Goal: Task Accomplishment & Management: Complete application form

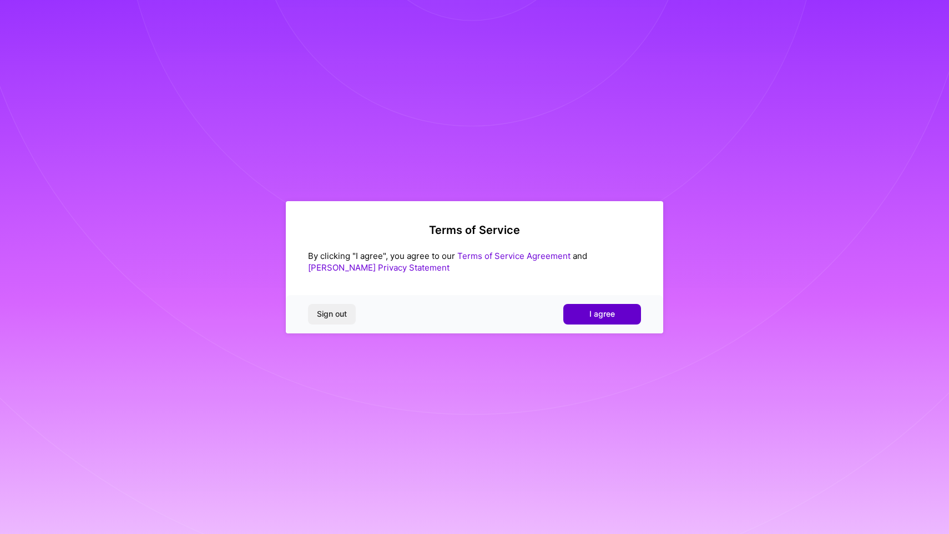
click at [607, 318] on span "I agree" at bounding box center [603, 313] width 26 height 11
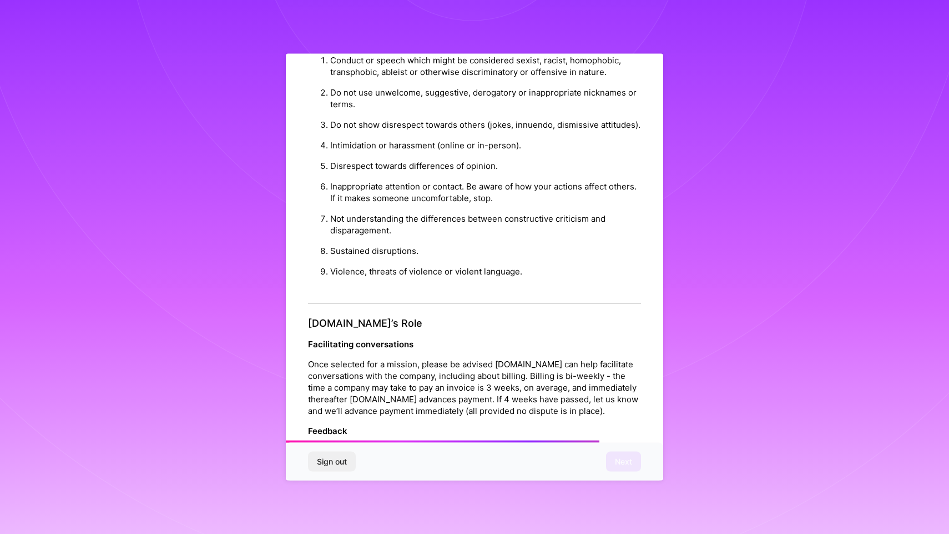
scroll to position [1175, 0]
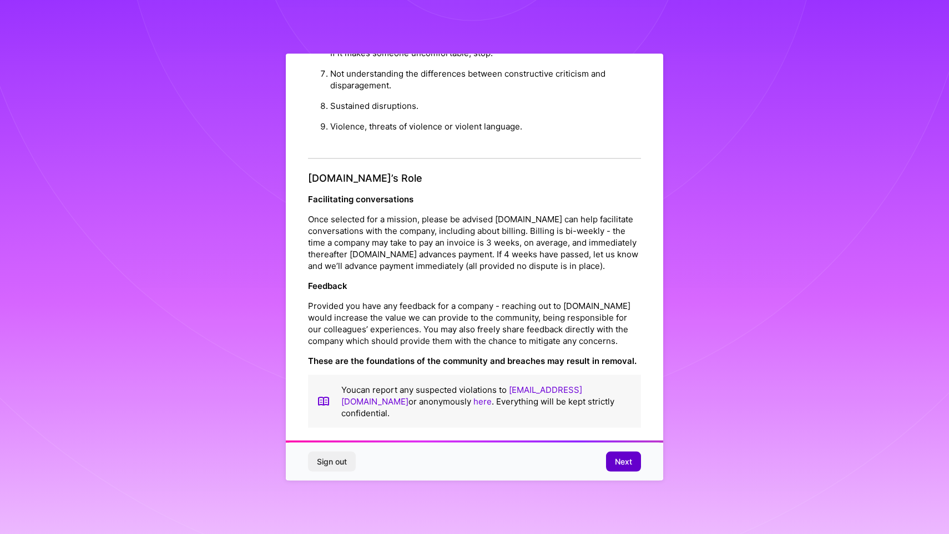
click at [627, 460] on span "Next" at bounding box center [623, 461] width 17 height 11
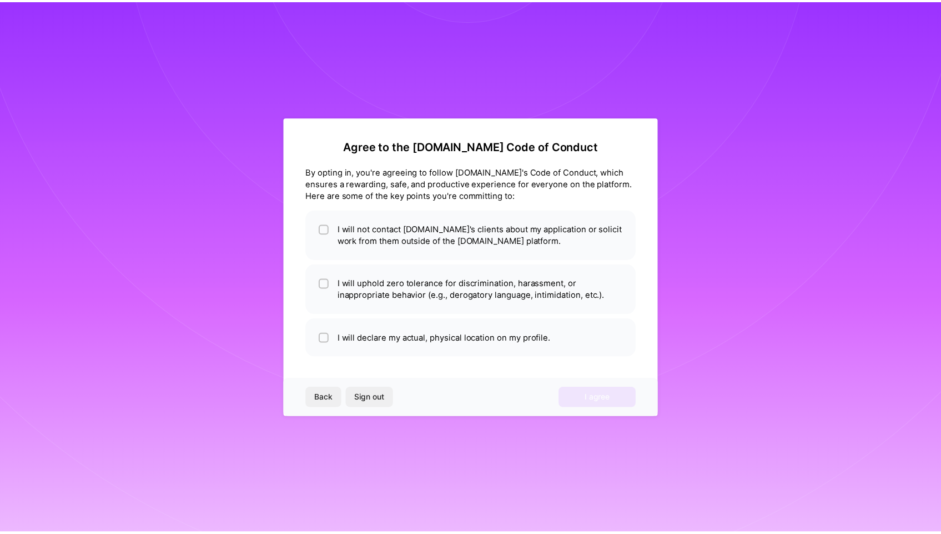
scroll to position [0, 0]
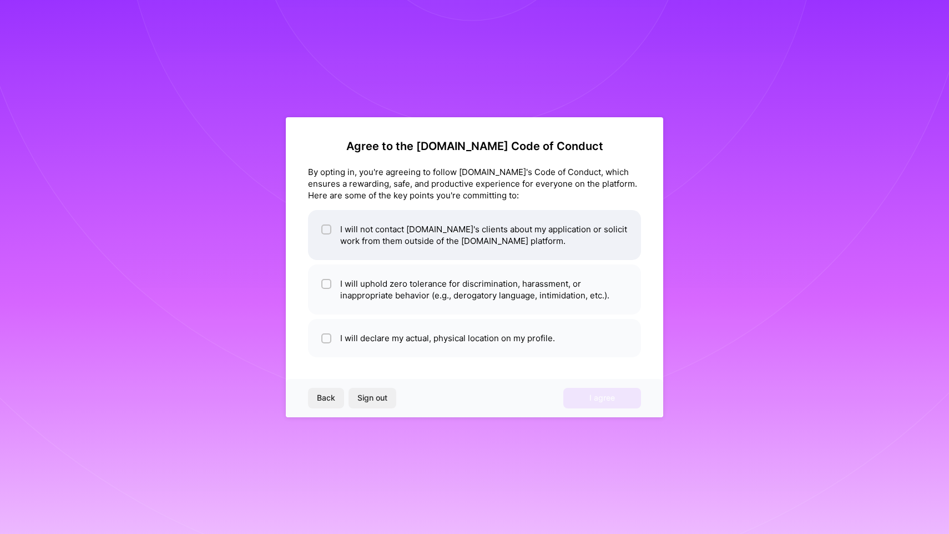
click at [547, 229] on li "I will not contact [DOMAIN_NAME]'s clients about my application or solicit work…" at bounding box center [474, 235] width 333 height 50
checkbox input "true"
click at [544, 293] on li "I will uphold zero tolerance for discrimination, harassment, or inappropriate b…" at bounding box center [474, 289] width 333 height 50
checkbox input "true"
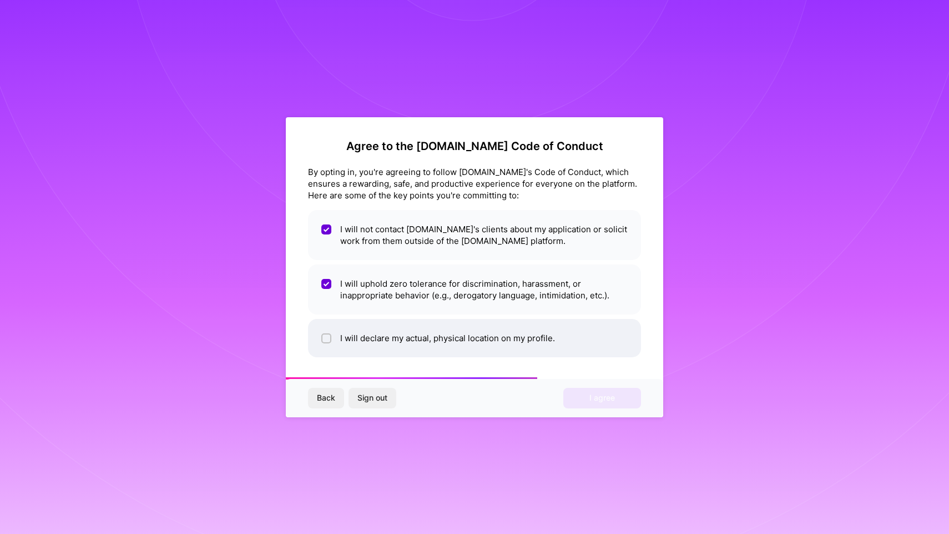
click at [554, 336] on li "I will declare my actual, physical location on my profile." at bounding box center [474, 338] width 333 height 38
checkbox input "true"
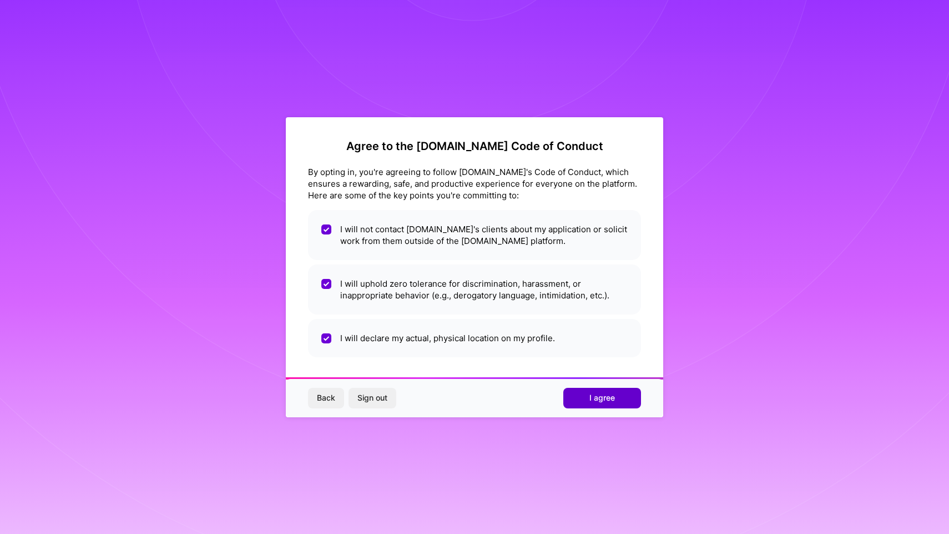
click at [606, 395] on span "I agree" at bounding box center [603, 397] width 26 height 11
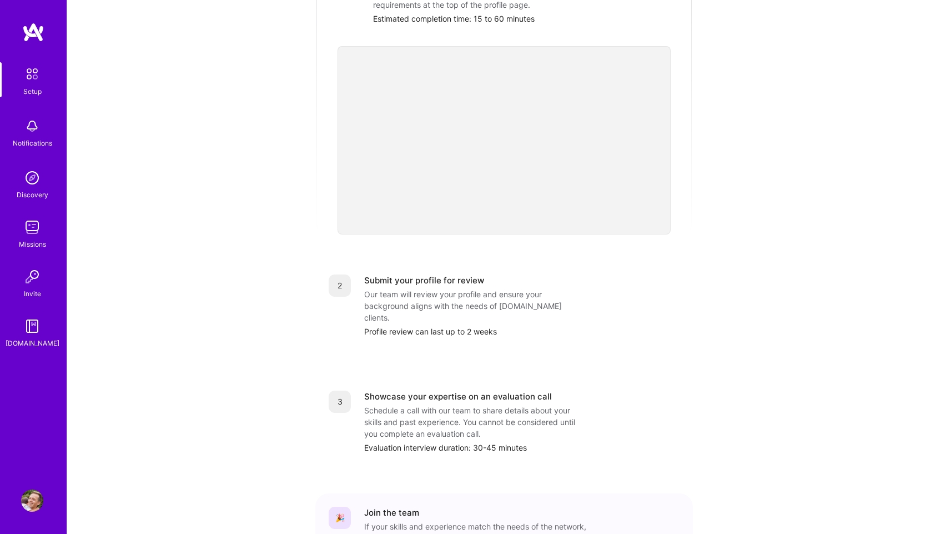
scroll to position [253, 0]
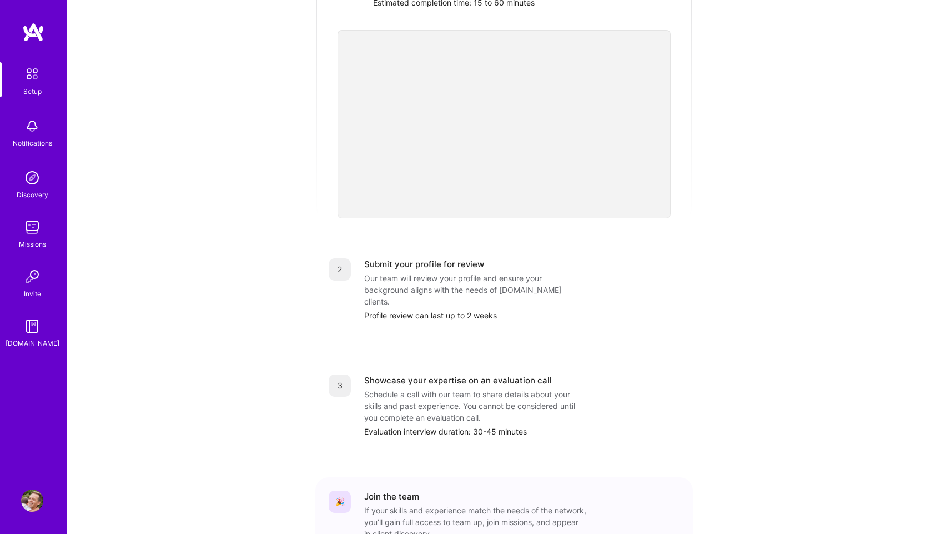
click at [500, 276] on div "Our team will review your profile and ensure your background aligns with the ne…" at bounding box center [475, 289] width 222 height 35
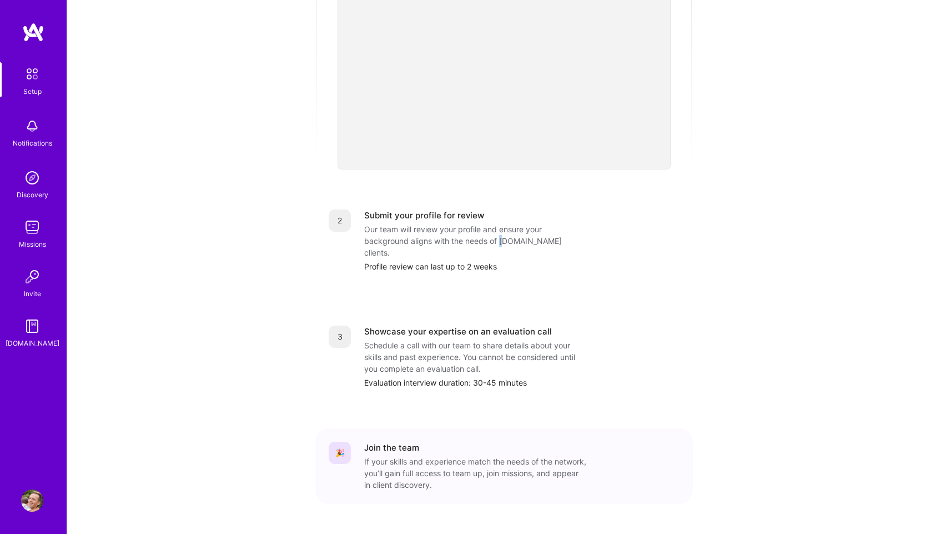
scroll to position [0, 0]
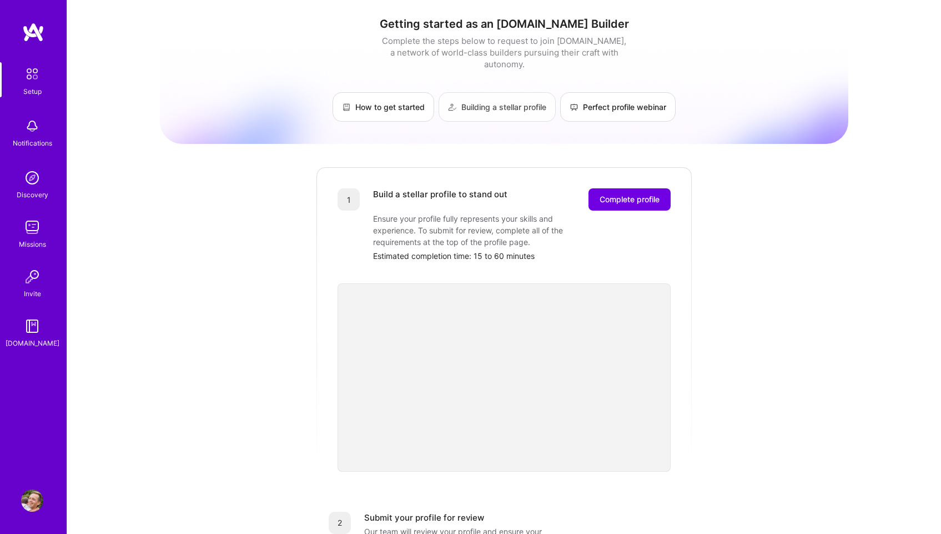
click at [477, 92] on link "Building a stellar profile" at bounding box center [497, 106] width 117 height 29
click at [642, 194] on span "Complete profile" at bounding box center [630, 199] width 60 height 11
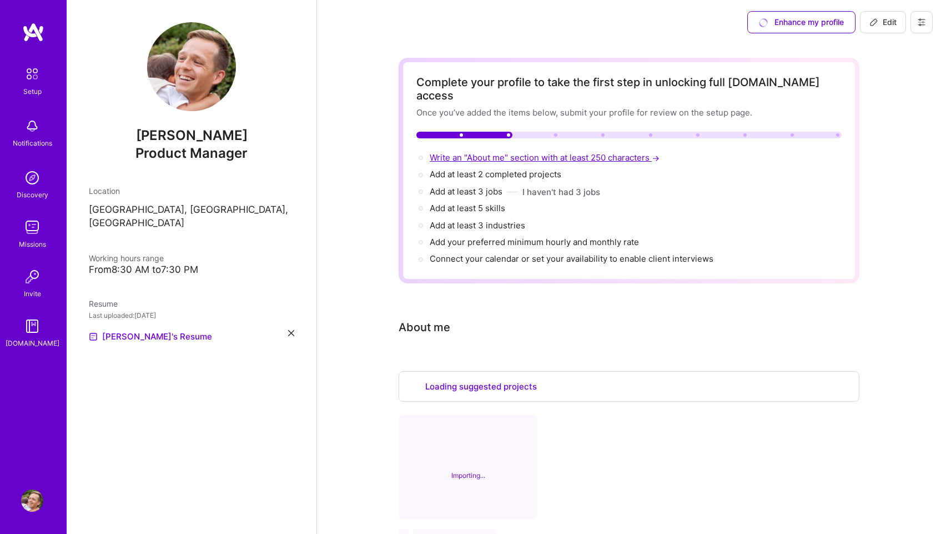
select select "US"
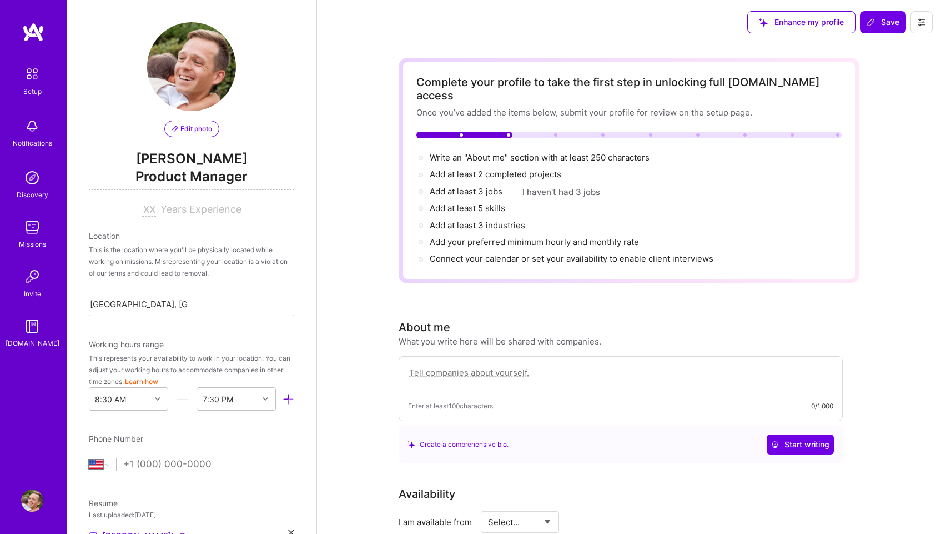
scroll to position [379, 0]
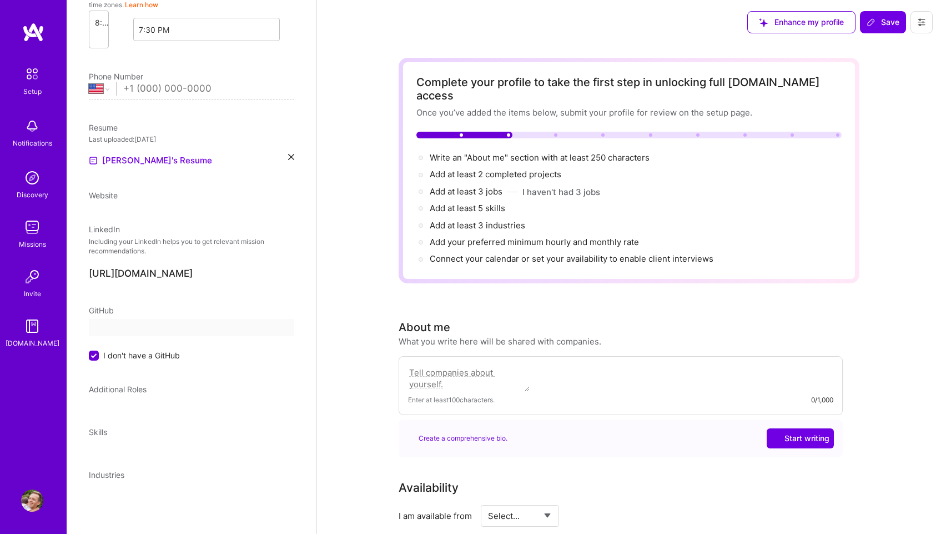
select select "US"
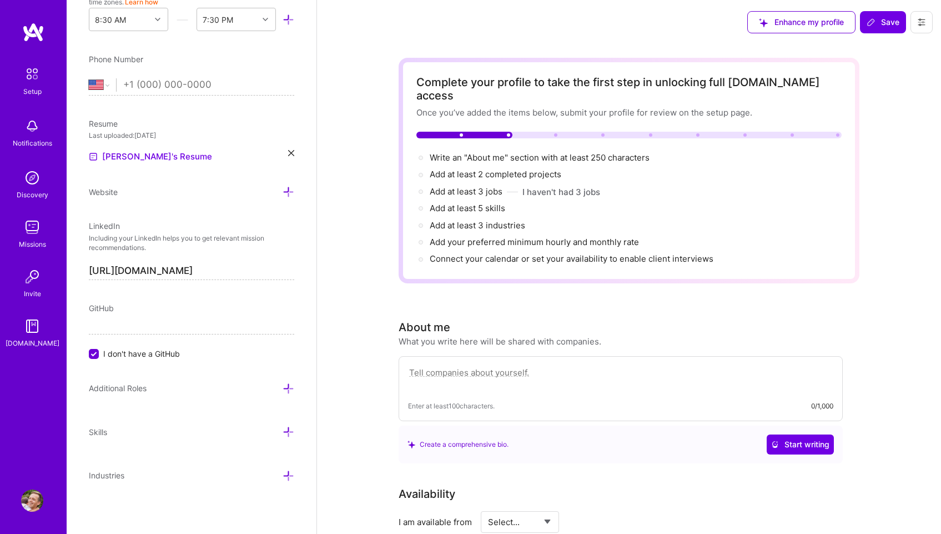
scroll to position [36, 0]
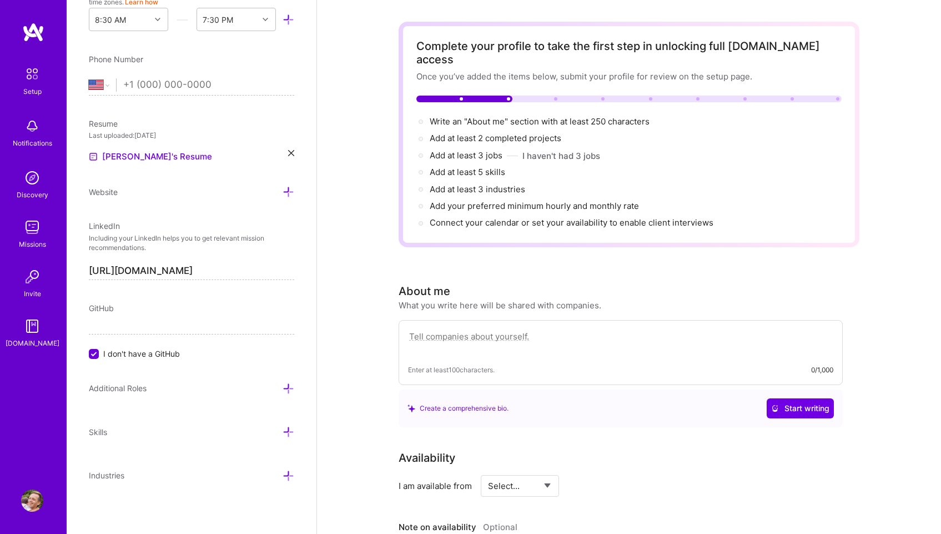
click at [573, 329] on textarea at bounding box center [620, 342] width 425 height 26
paste textarea "With 10 years as a founder and 0-to-1 operator, I architect the foundational pr…"
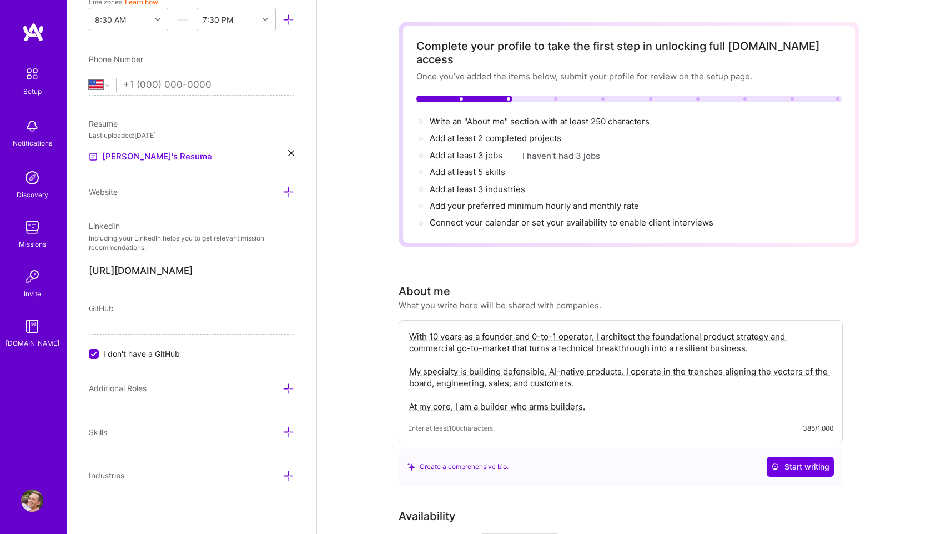
type textarea "With 10 years as a founder and 0-to-1 operator, I architect the foundational pr…"
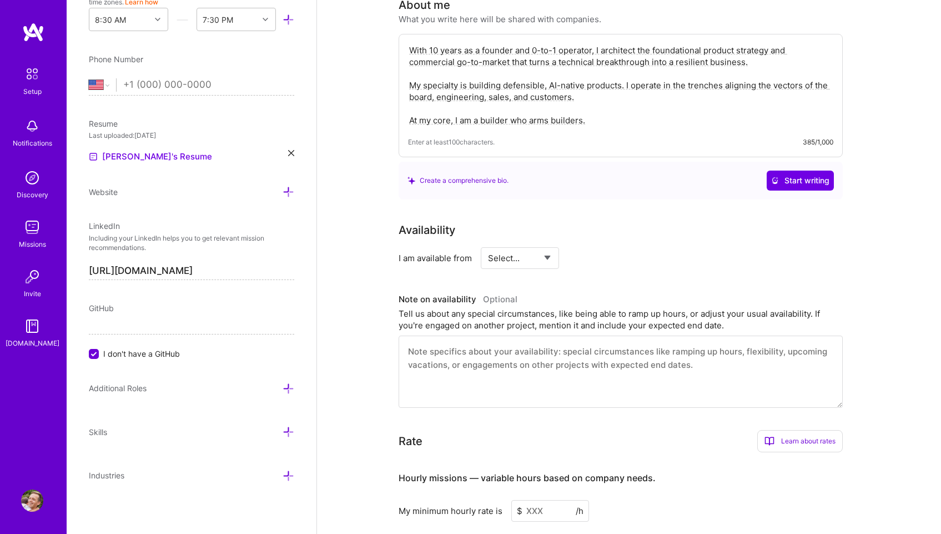
scroll to position [351, 0]
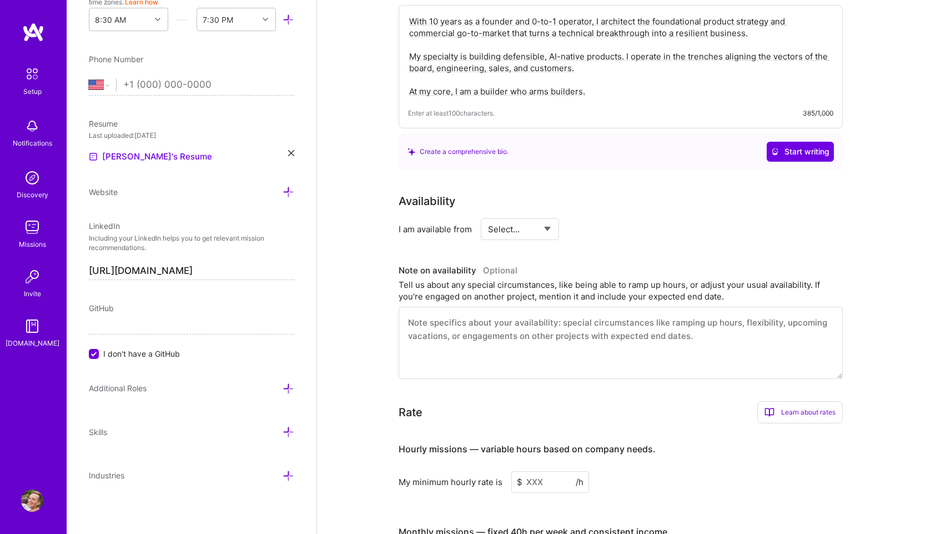
click at [517, 215] on select "Select... Right Now Future Date Not Available" at bounding box center [520, 229] width 64 height 28
select select "Right Now"
click at [488, 215] on select "Select... Right Now Future Date Not Available" at bounding box center [520, 229] width 64 height 28
click at [612, 218] on input at bounding box center [621, 229] width 67 height 22
type input "10"
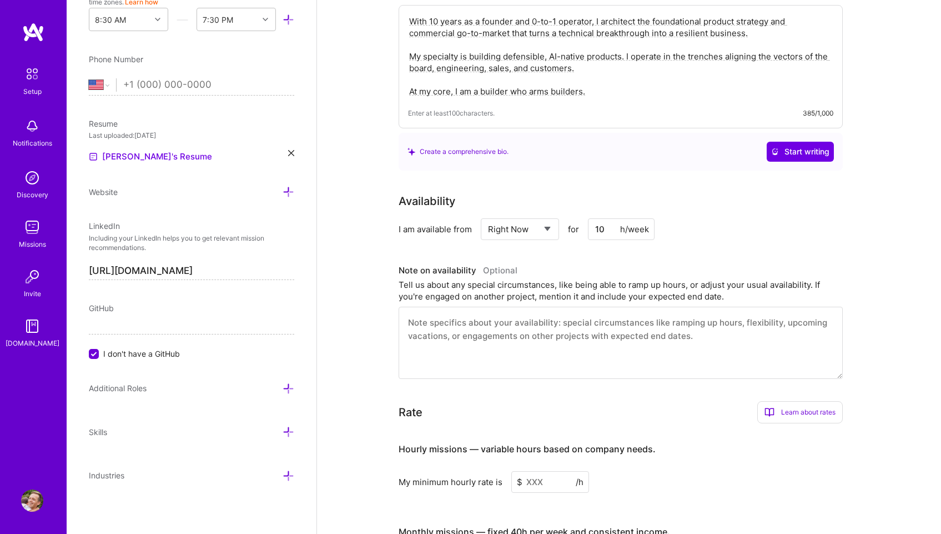
click at [719, 227] on div "Availability I am available from Select... Right Now Future Date Not Available …" at bounding box center [629, 286] width 461 height 186
click at [532, 279] on div "Tell us about any special circumstances, like being able to ramp up hours, or a…" at bounding box center [621, 290] width 444 height 23
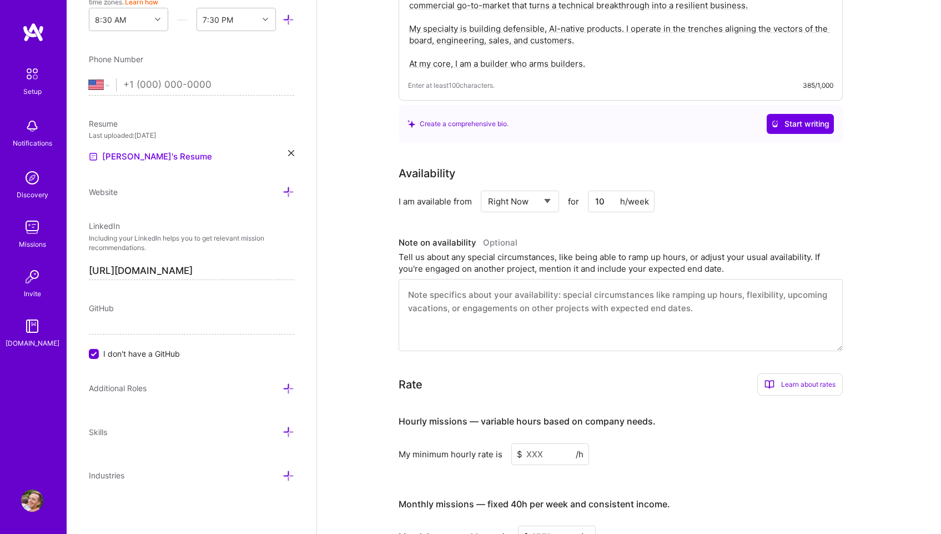
scroll to position [380, 0]
click at [683, 307] on textarea at bounding box center [621, 314] width 444 height 72
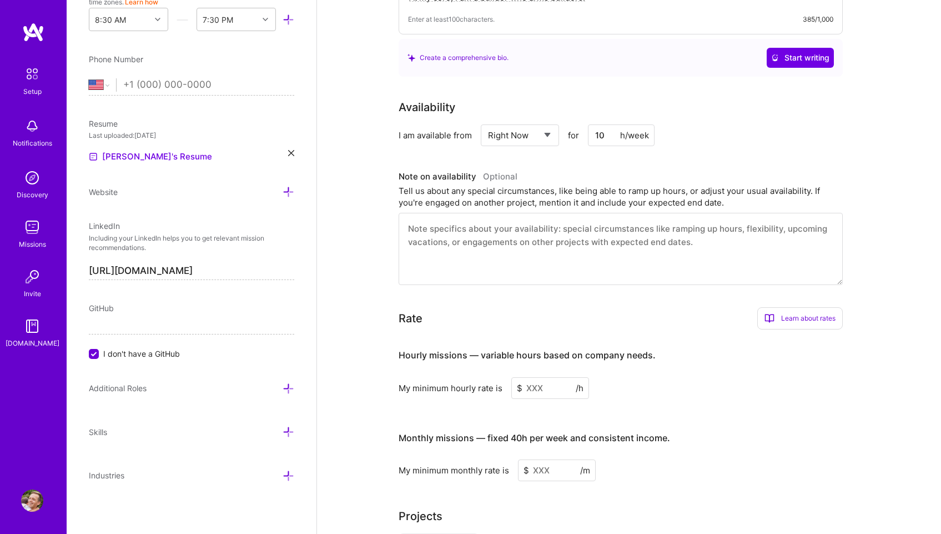
scroll to position [470, 0]
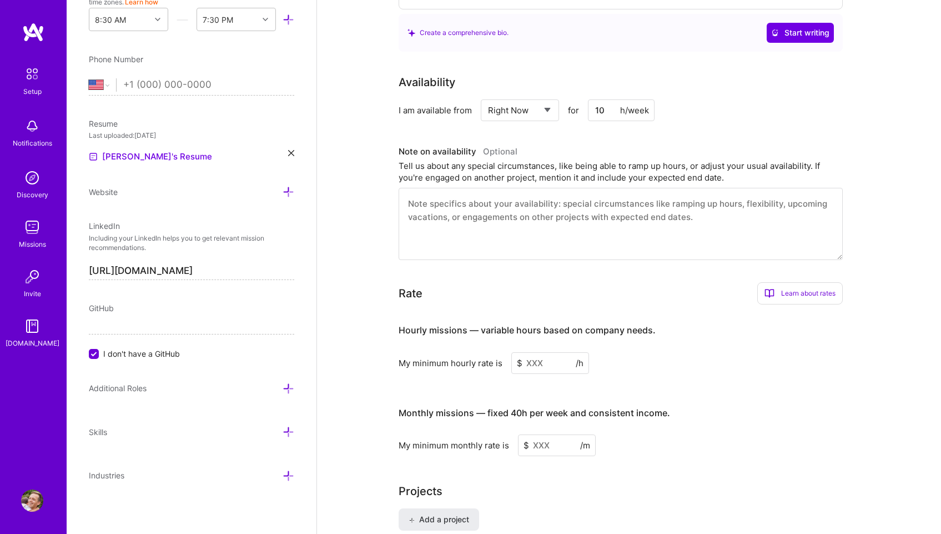
click at [557, 352] on input at bounding box center [550, 363] width 78 height 22
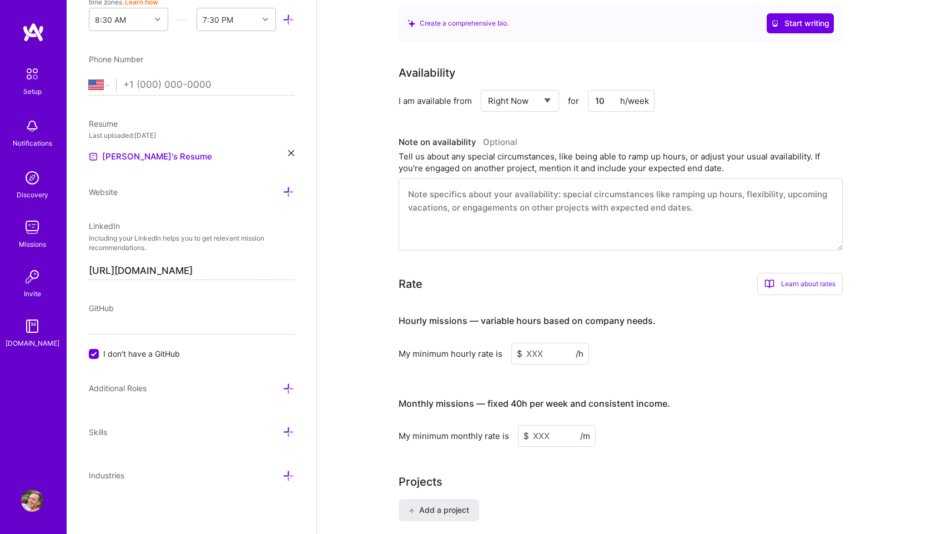
click at [556, 425] on input at bounding box center [557, 436] width 78 height 22
type input "12000"
click at [541, 343] on input at bounding box center [550, 354] width 78 height 22
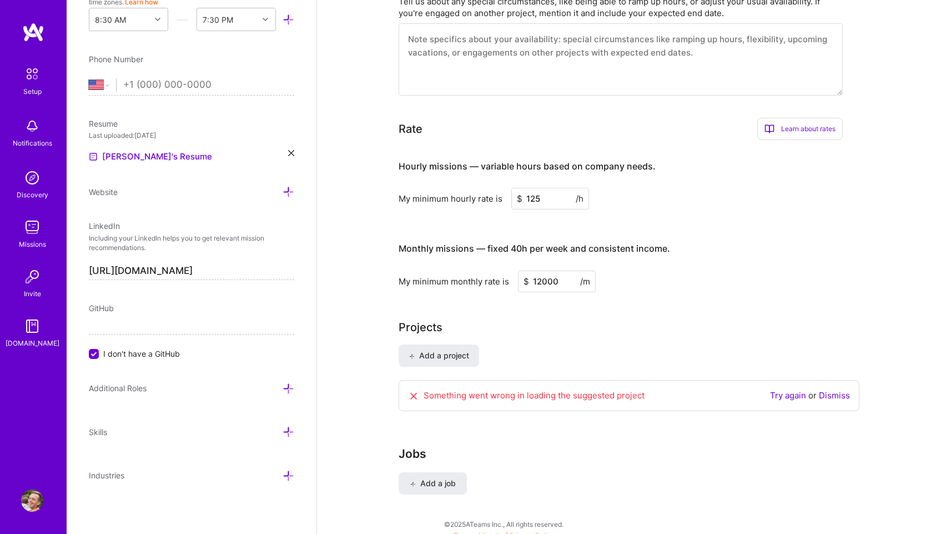
scroll to position [617, 0]
type input "150"
click at [635, 320] on div "Projects" at bounding box center [629, 326] width 461 height 17
click at [456, 349] on span "Add a project" at bounding box center [439, 354] width 61 height 11
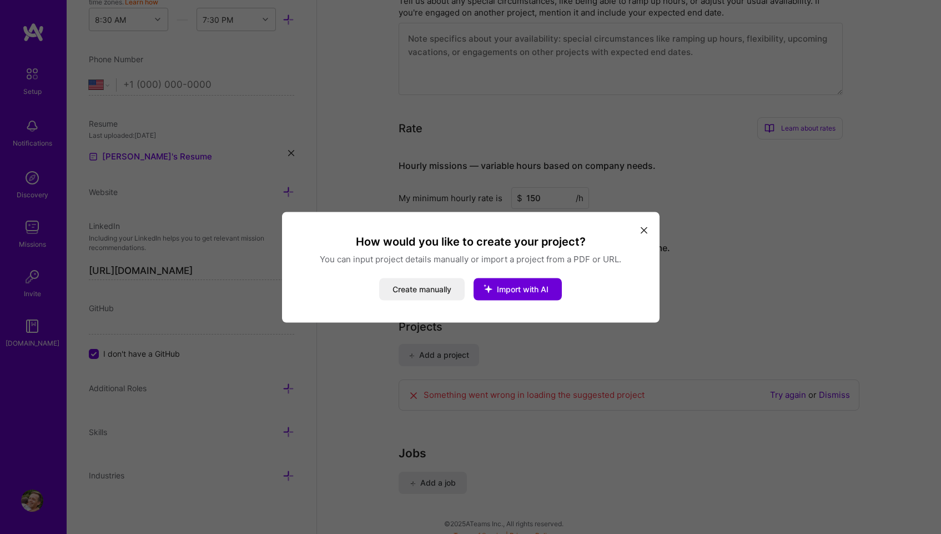
click at [649, 227] on button "modal" at bounding box center [643, 229] width 13 height 18
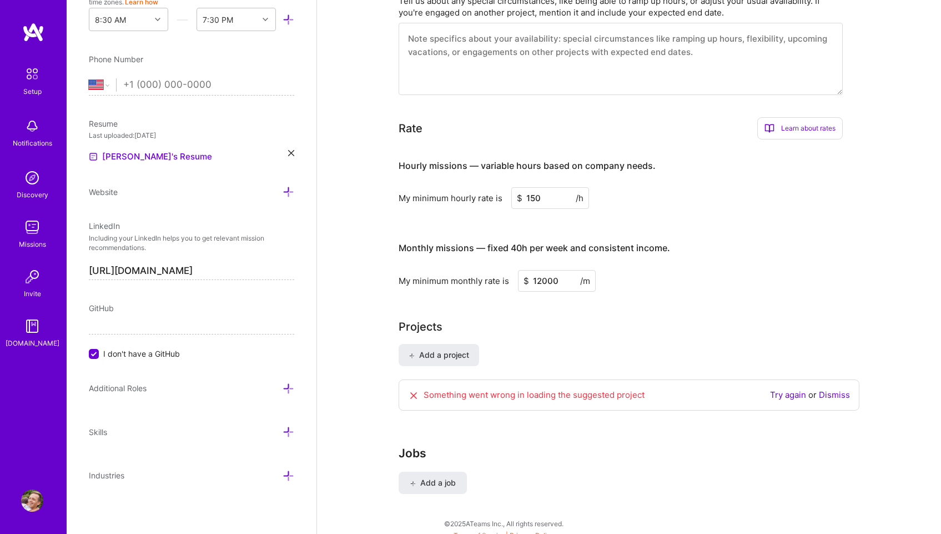
scroll to position [0, 0]
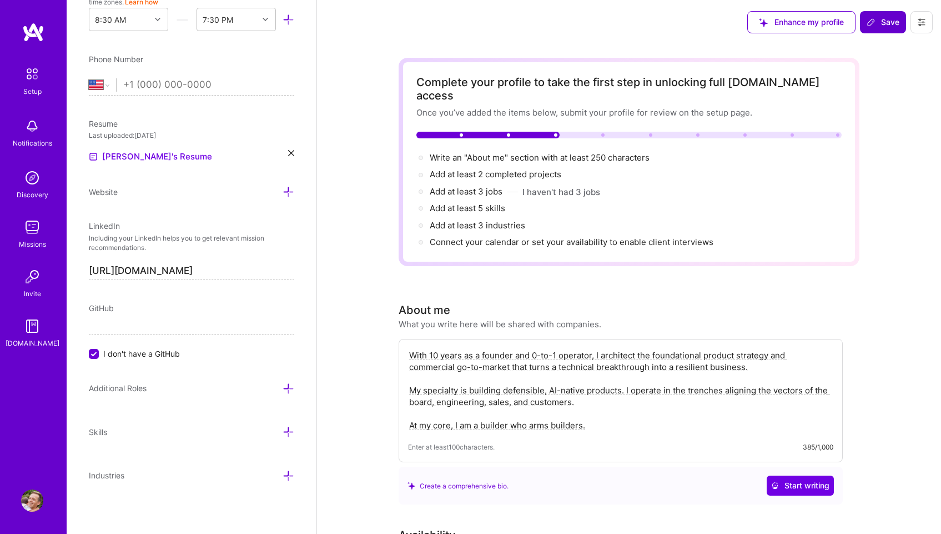
click at [886, 26] on span "Save" at bounding box center [883, 22] width 33 height 11
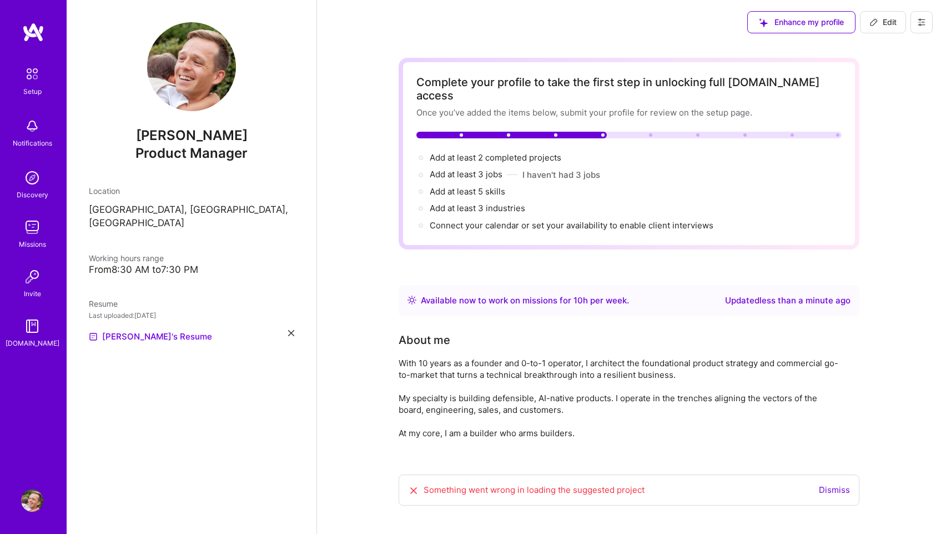
click at [877, 18] on icon at bounding box center [873, 22] width 9 height 9
select select "US"
select select "Right Now"
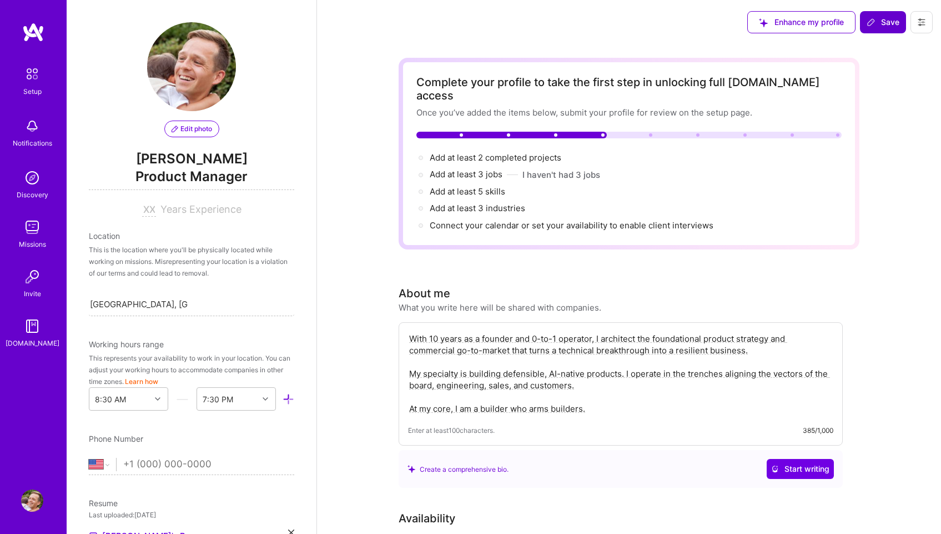
click at [200, 128] on span "Edit photo" at bounding box center [192, 129] width 41 height 10
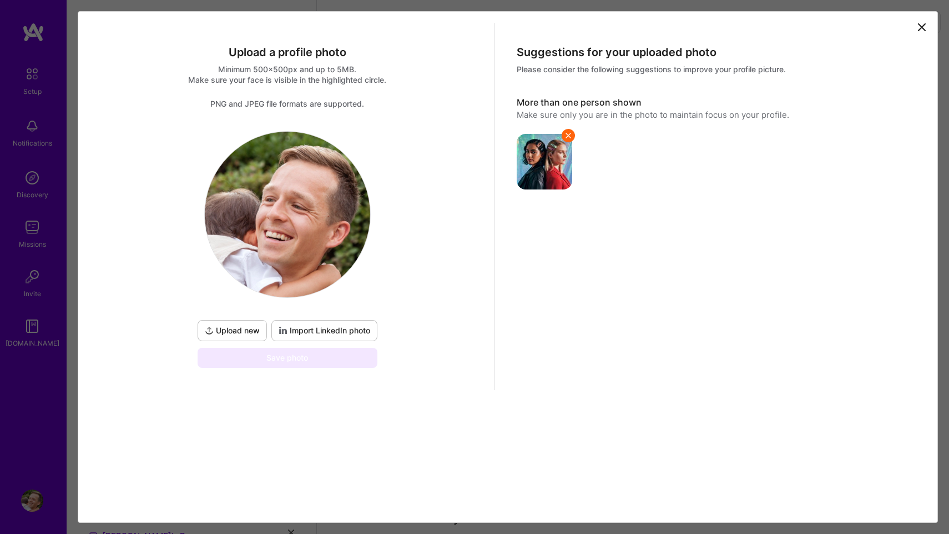
click at [233, 333] on span "Upload new" at bounding box center [232, 330] width 55 height 11
click at [329, 330] on span "Import LinkedIn photo" at bounding box center [325, 330] width 92 height 11
click at [240, 333] on span "Upload new" at bounding box center [232, 330] width 55 height 11
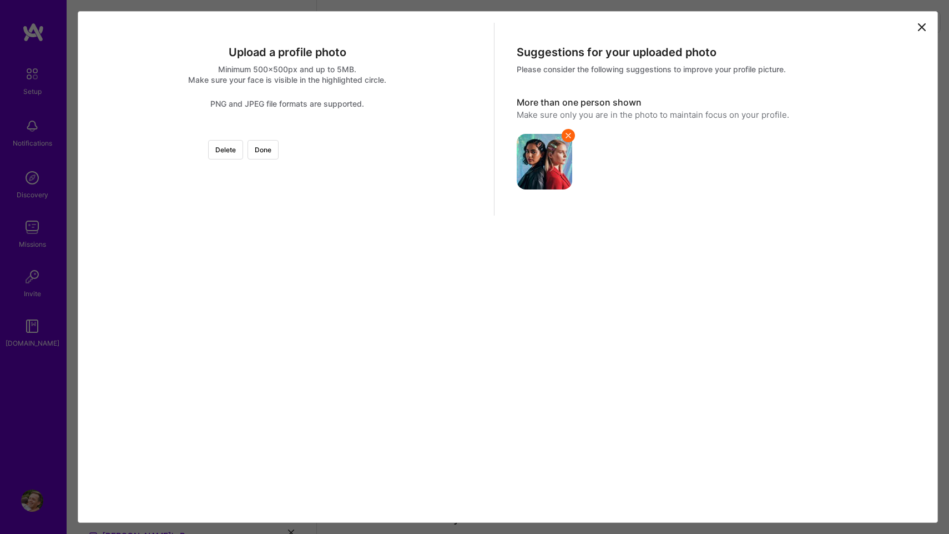
click at [288, 131] on div at bounding box center [288, 131] width 0 height 0
click at [320, 326] on div at bounding box center [437, 271] width 235 height 235
click at [279, 149] on button "Done" at bounding box center [263, 149] width 31 height 19
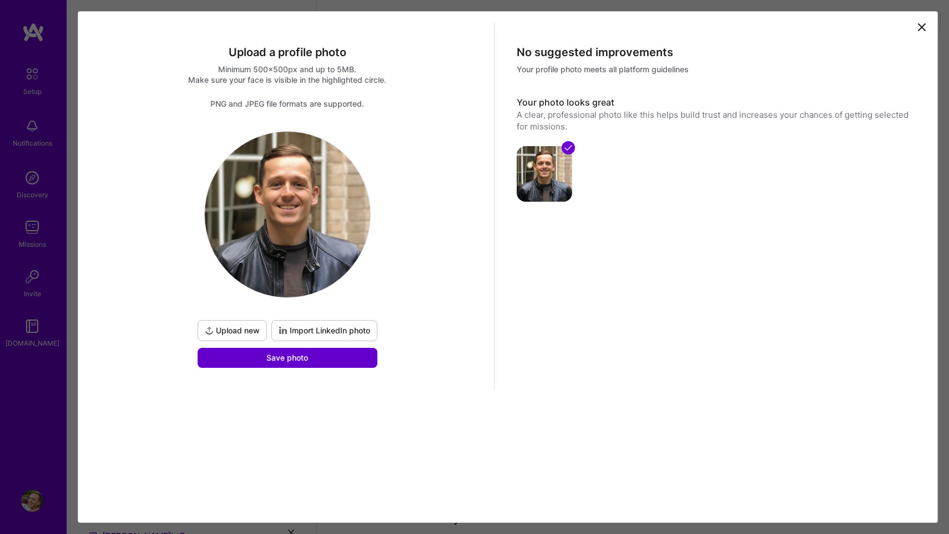
click at [318, 363] on button "Save photo" at bounding box center [288, 358] width 180 height 20
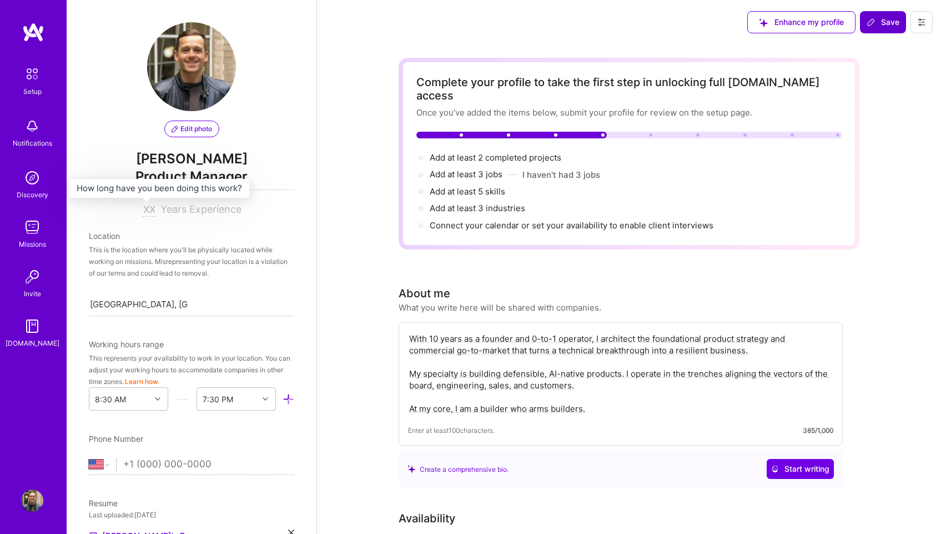
click at [148, 209] on input at bounding box center [149, 209] width 14 height 13
type input "21"
click at [193, 212] on span "Years Experience" at bounding box center [200, 209] width 81 height 12
click at [209, 175] on span "Product Manager" at bounding box center [191, 178] width 205 height 23
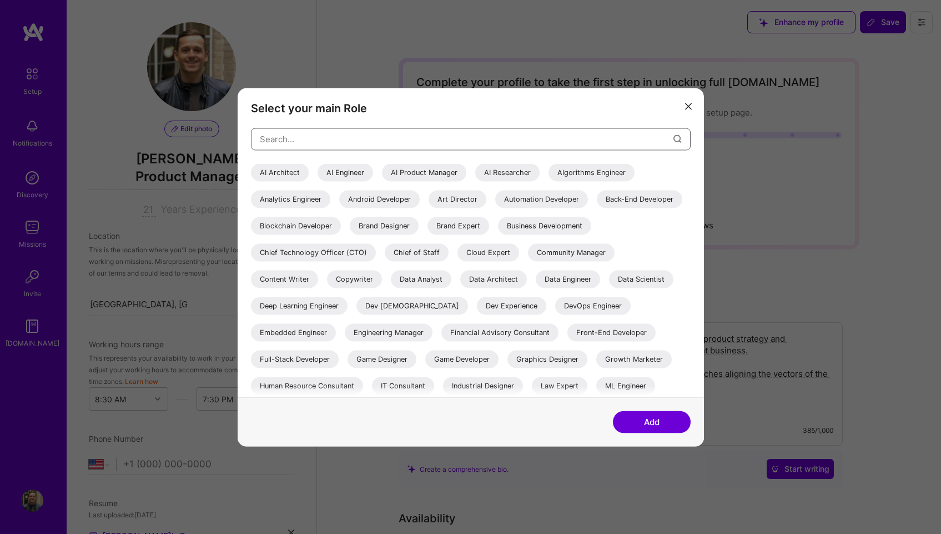
click at [477, 143] on input "modal" at bounding box center [467, 139] width 414 height 28
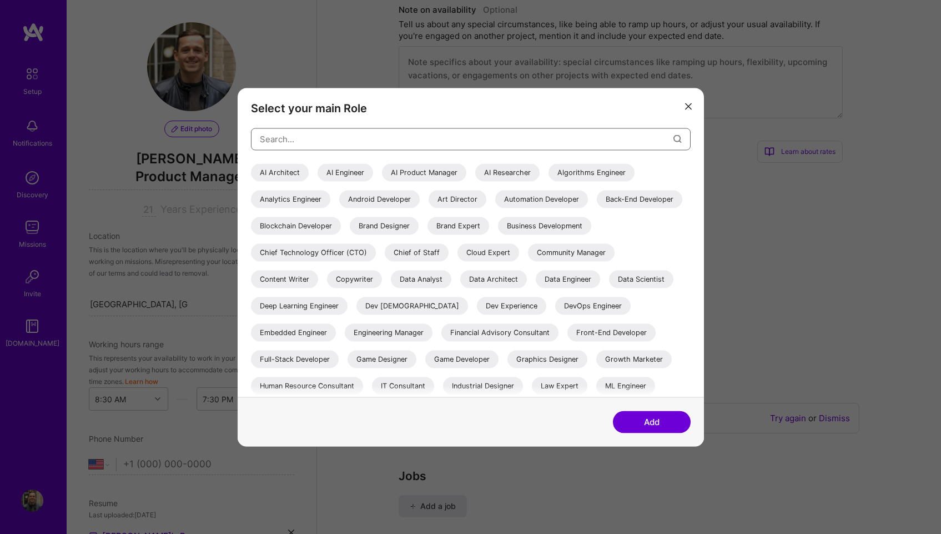
scroll to position [215, 0]
